Goal: Communication & Community: Answer question/provide support

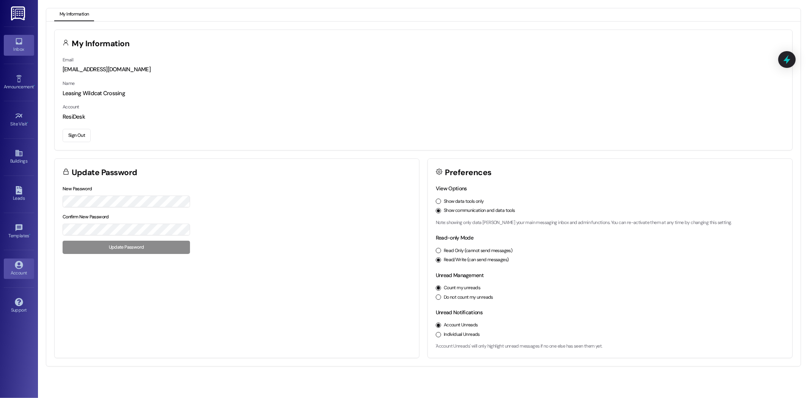
click at [23, 39] on link "Inbox" at bounding box center [19, 45] width 30 height 20
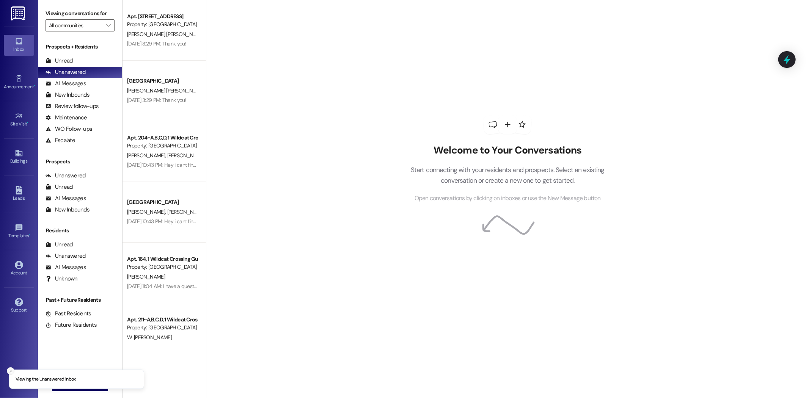
click at [7, 370] on button "Close toast" at bounding box center [11, 371] width 8 height 8
click at [79, 380] on button " New Message" at bounding box center [80, 385] width 56 height 12
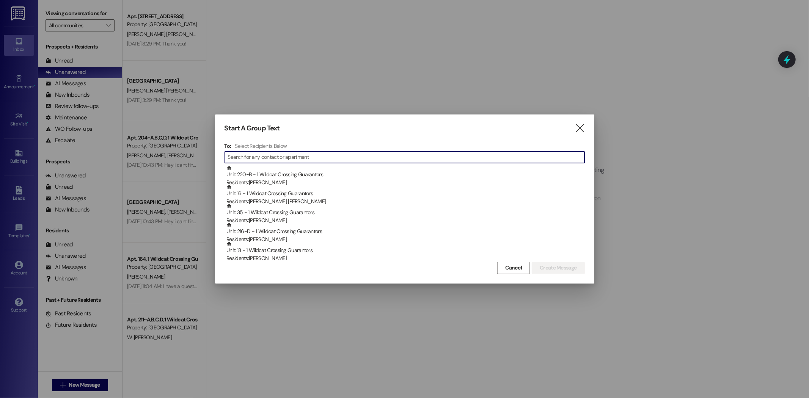
click at [306, 154] on input at bounding box center [406, 157] width 356 height 11
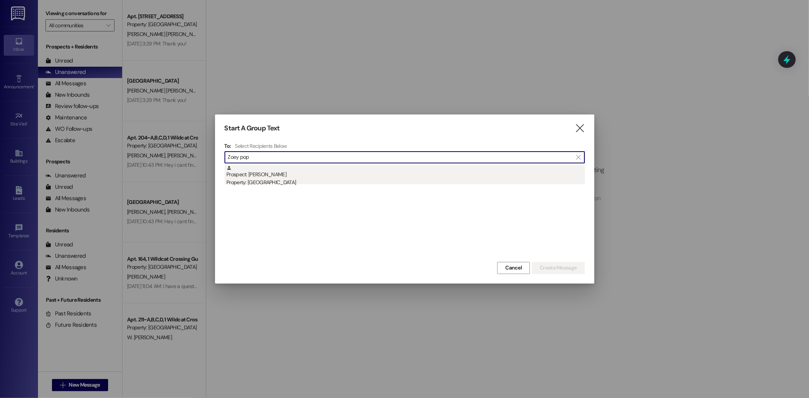
type input "Zoey pop"
click at [282, 173] on div "Prospect: [PERSON_NAME] Property: [GEOGRAPHIC_DATA]" at bounding box center [405, 176] width 358 height 22
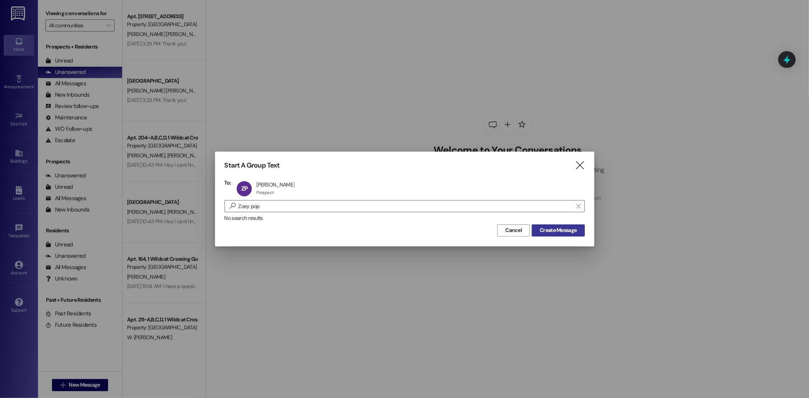
click at [548, 232] on span "Create Message" at bounding box center [558, 230] width 37 height 8
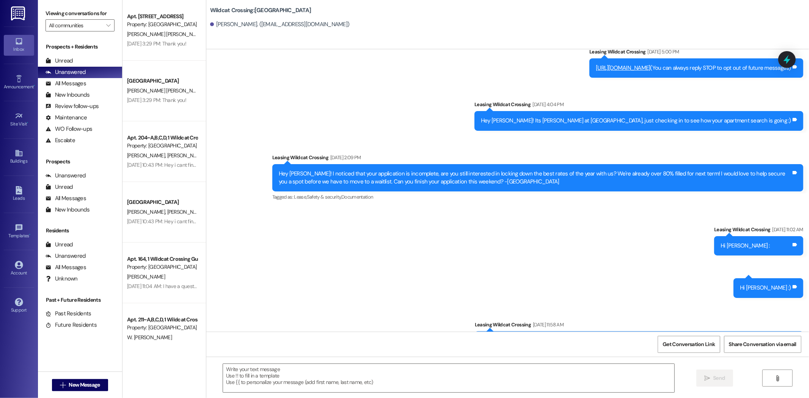
scroll to position [49, 0]
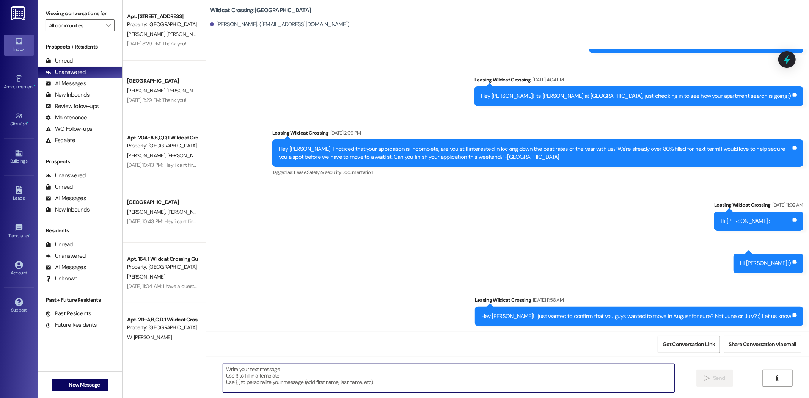
click at [351, 370] on textarea at bounding box center [448, 378] width 451 height 28
type textarea "Hi [PERSON_NAME]! You can send the vehicle info here. This is our temp number."
click at [700, 371] on button " Send" at bounding box center [714, 378] width 37 height 17
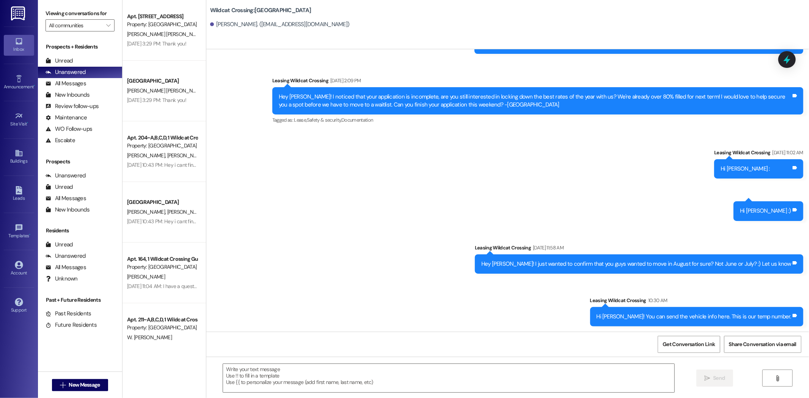
scroll to position [102, 0]
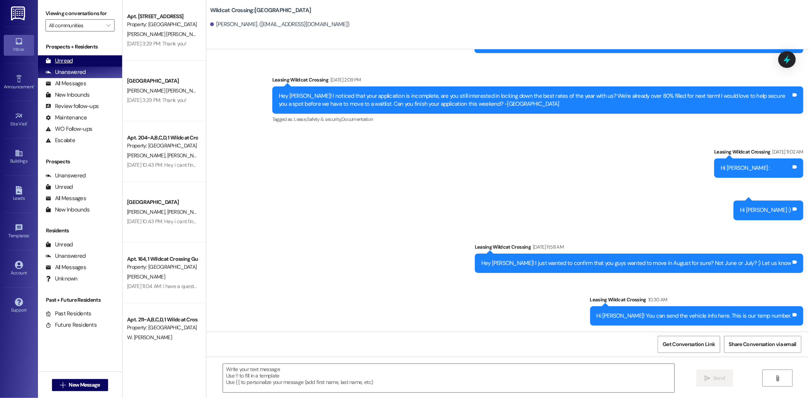
click at [82, 63] on div "Unread (0)" at bounding box center [80, 60] width 84 height 11
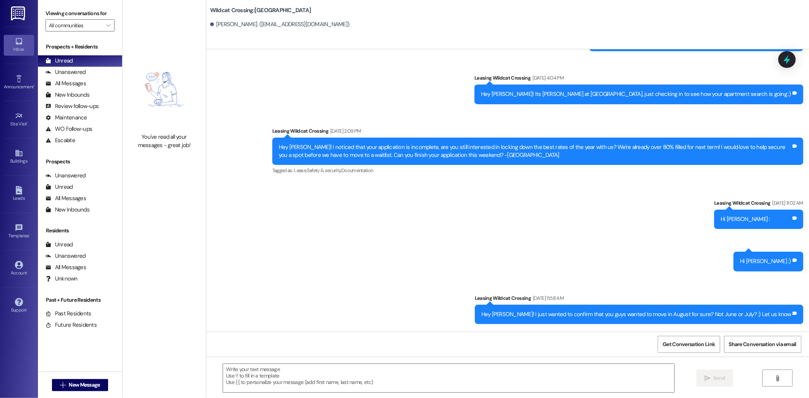
scroll to position [113, 0]
